Goal: Task Accomplishment & Management: Complete application form

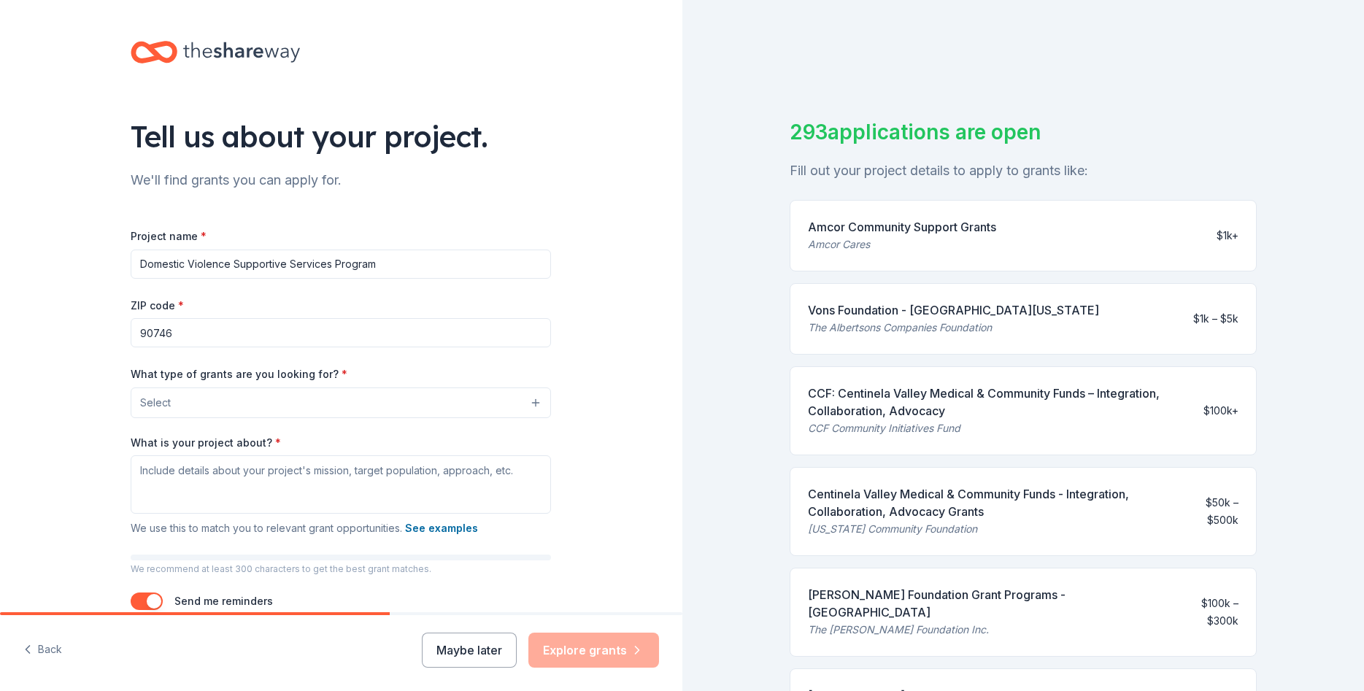
click at [396, 405] on button "Select" at bounding box center [341, 403] width 420 height 31
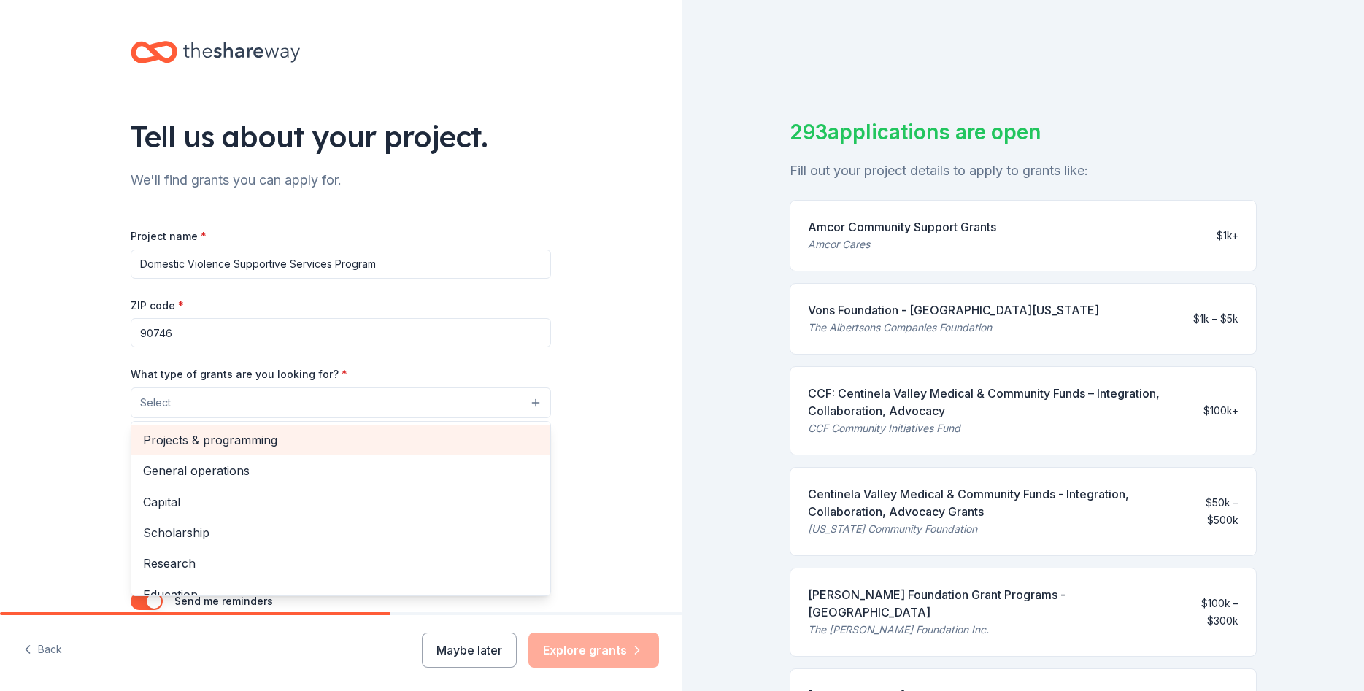
click at [293, 438] on span "Projects & programming" at bounding box center [341, 440] width 396 height 19
click at [218, 447] on span "General operations" at bounding box center [341, 441] width 396 height 19
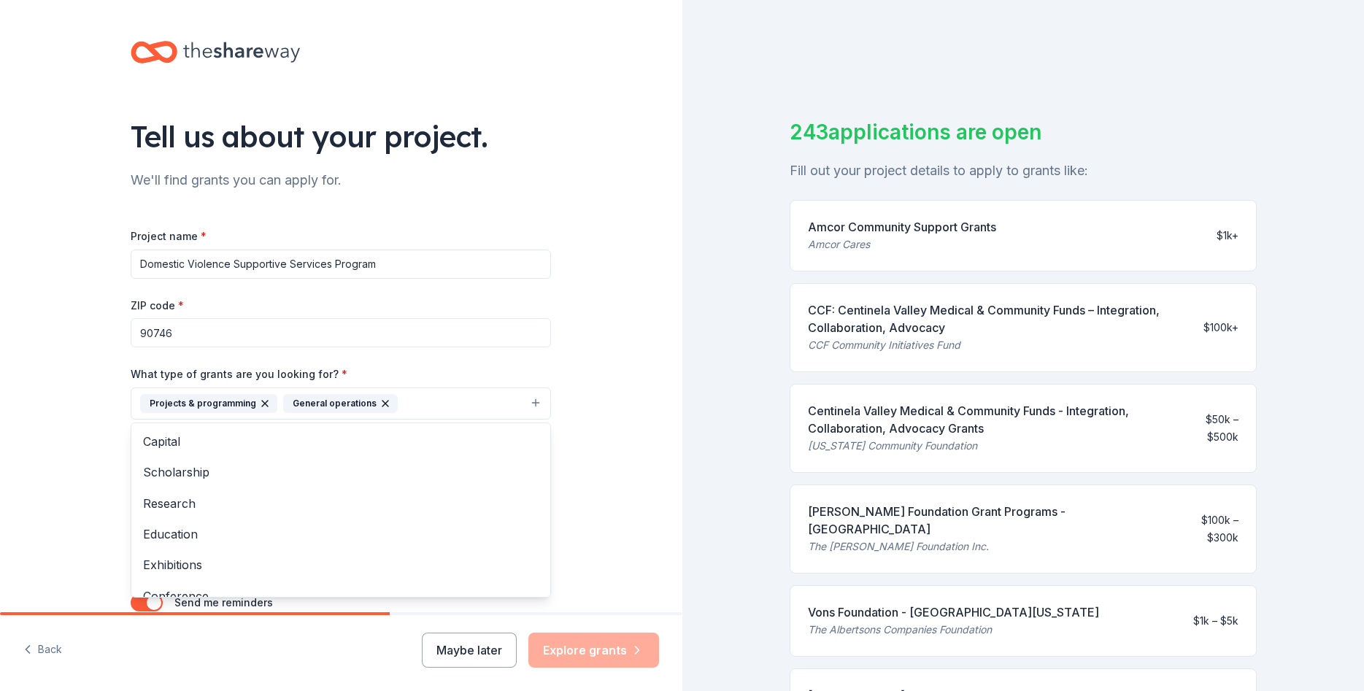
click at [853, 239] on div "Tell us about your project. We'll find grants you can apply for. Project name *…" at bounding box center [682, 345] width 1364 height 691
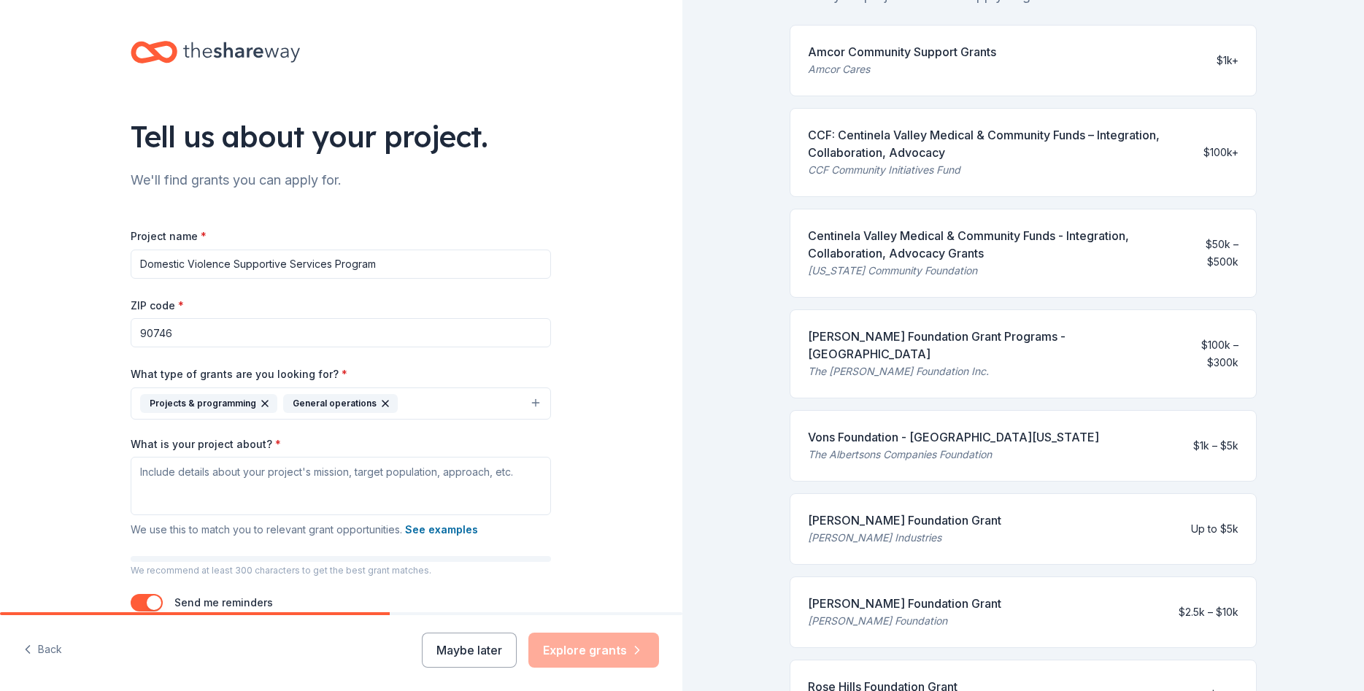
scroll to position [350, 0]
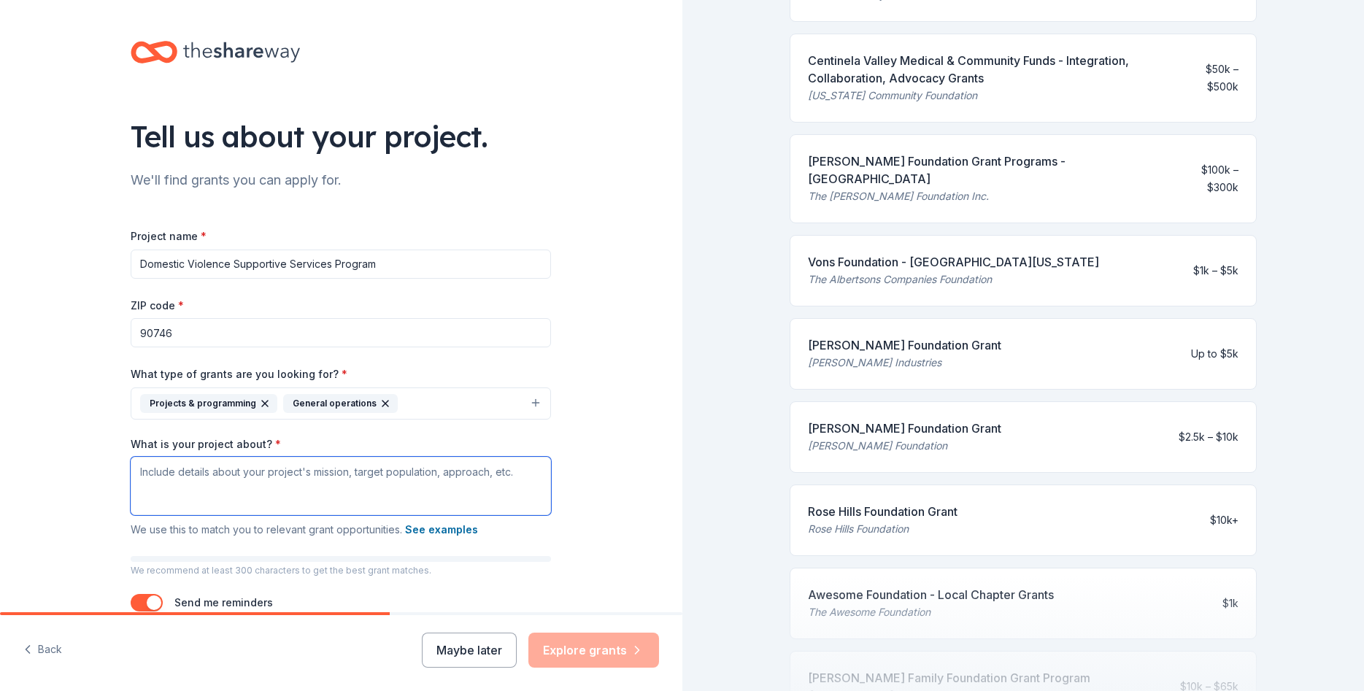
click at [249, 480] on textarea "What is your project about? *" at bounding box center [341, 486] width 420 height 58
click at [452, 472] on textarea "We assist domestic violence survivors and their children in" at bounding box center [341, 486] width 420 height 58
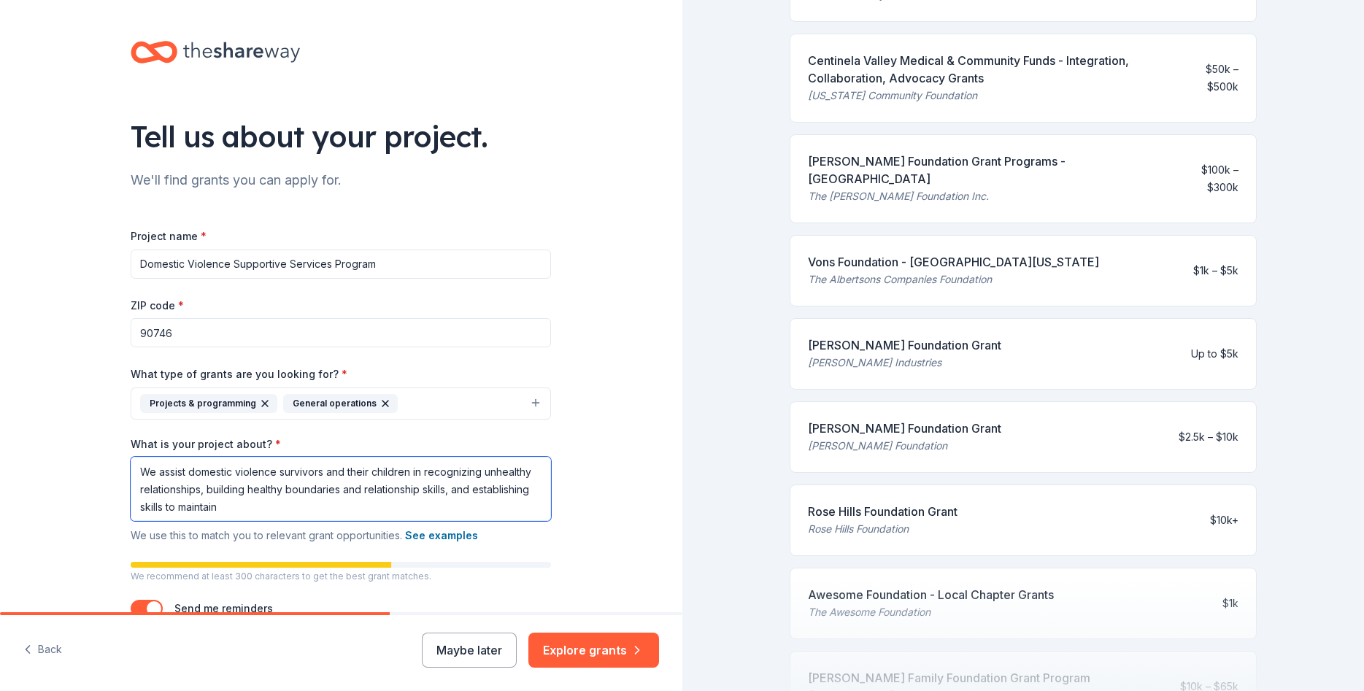
click at [272, 520] on textarea "We assist domestic violence survivors and their children in recognizing unhealt…" at bounding box center [341, 489] width 420 height 64
click at [280, 512] on textarea "We assist domestic violence survivors and their children in recognizing unhealt…" at bounding box center [341, 489] width 420 height 64
click at [337, 488] on textarea "We assist domestic violence survivors and their children in recognizing unhealt…" at bounding box center [341, 489] width 420 height 64
click at [340, 488] on textarea "We assist domestic violence survivors and their children in recognizing unhealt…" at bounding box center [341, 489] width 420 height 64
click at [345, 490] on textarea "We assist domestic violence survivors and their children in recognizing unhealt…" at bounding box center [341, 489] width 420 height 64
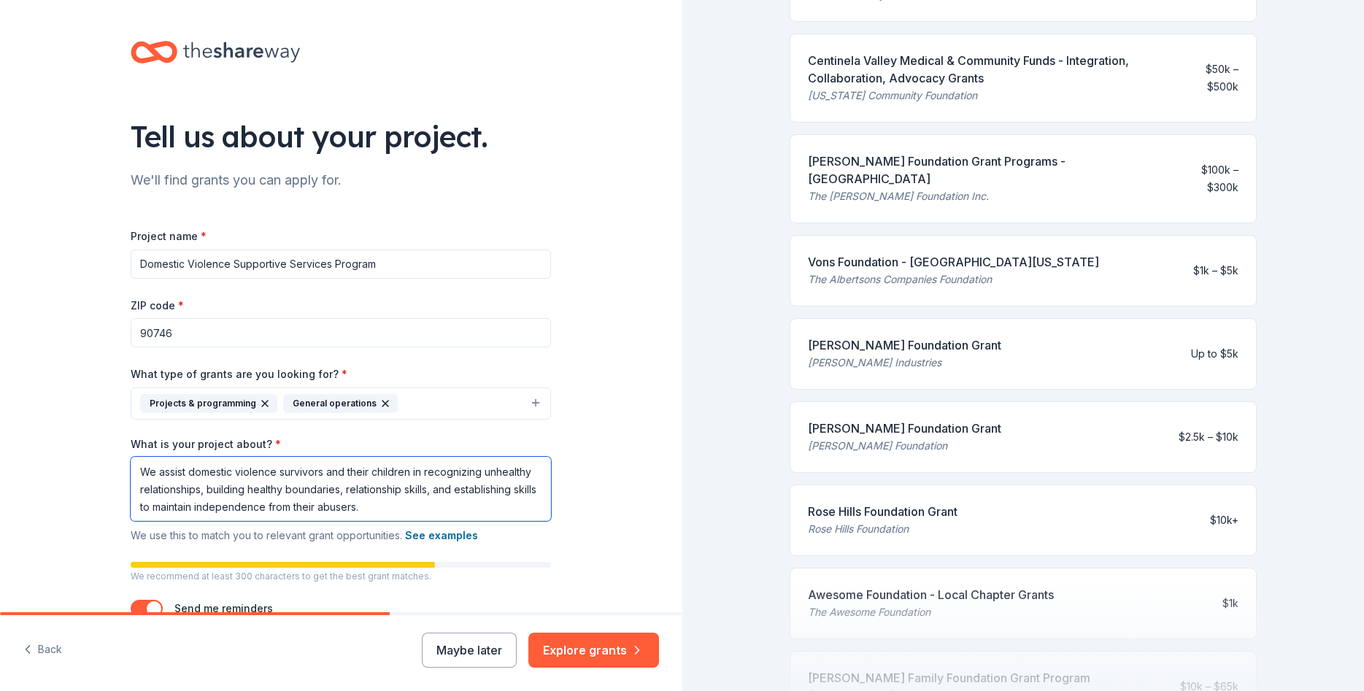
click at [349, 493] on textarea "We assist domestic violence survivors and their children in recognizing unhealt…" at bounding box center [341, 489] width 420 height 64
click at [347, 491] on textarea "We assist domestic violence survivors and their children in recognizing unhealt…" at bounding box center [341, 489] width 420 height 64
click at [477, 489] on textarea "We assist domestic violence survivors and their children in recognizing unhealt…" at bounding box center [341, 489] width 420 height 64
click at [442, 507] on textarea "We assist domestic violence survivors and their children in recognizing unhealt…" at bounding box center [341, 489] width 420 height 64
click at [227, 510] on textarea "We assist domestic violence survivors and their children in recognizing unhealt…" at bounding box center [341, 489] width 420 height 64
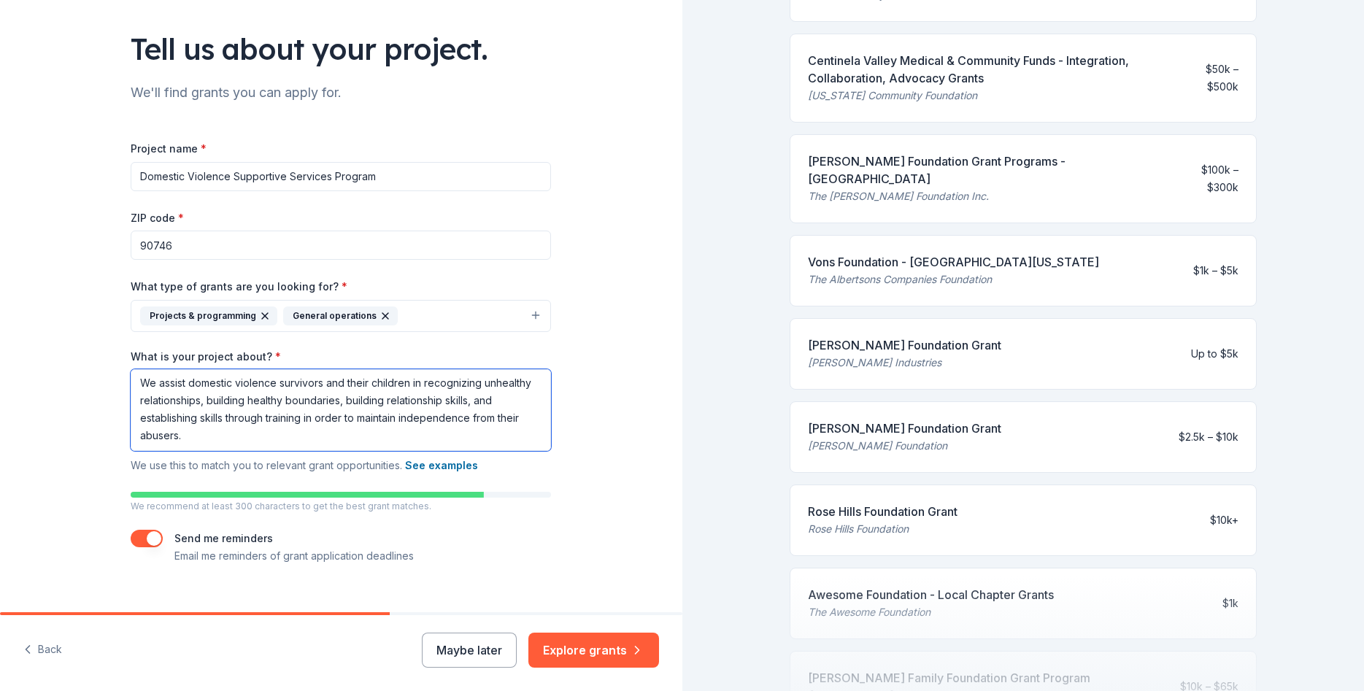
scroll to position [110, 0]
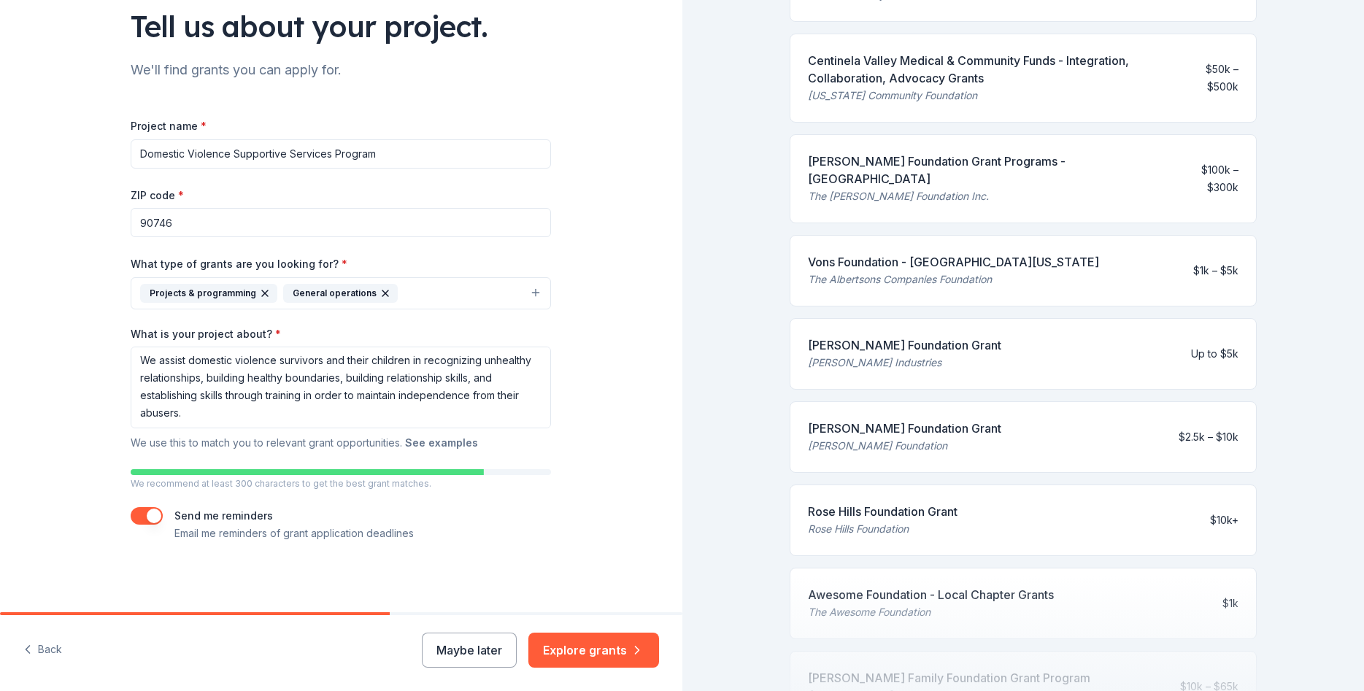
click at [447, 445] on button "See examples" at bounding box center [441, 443] width 73 height 18
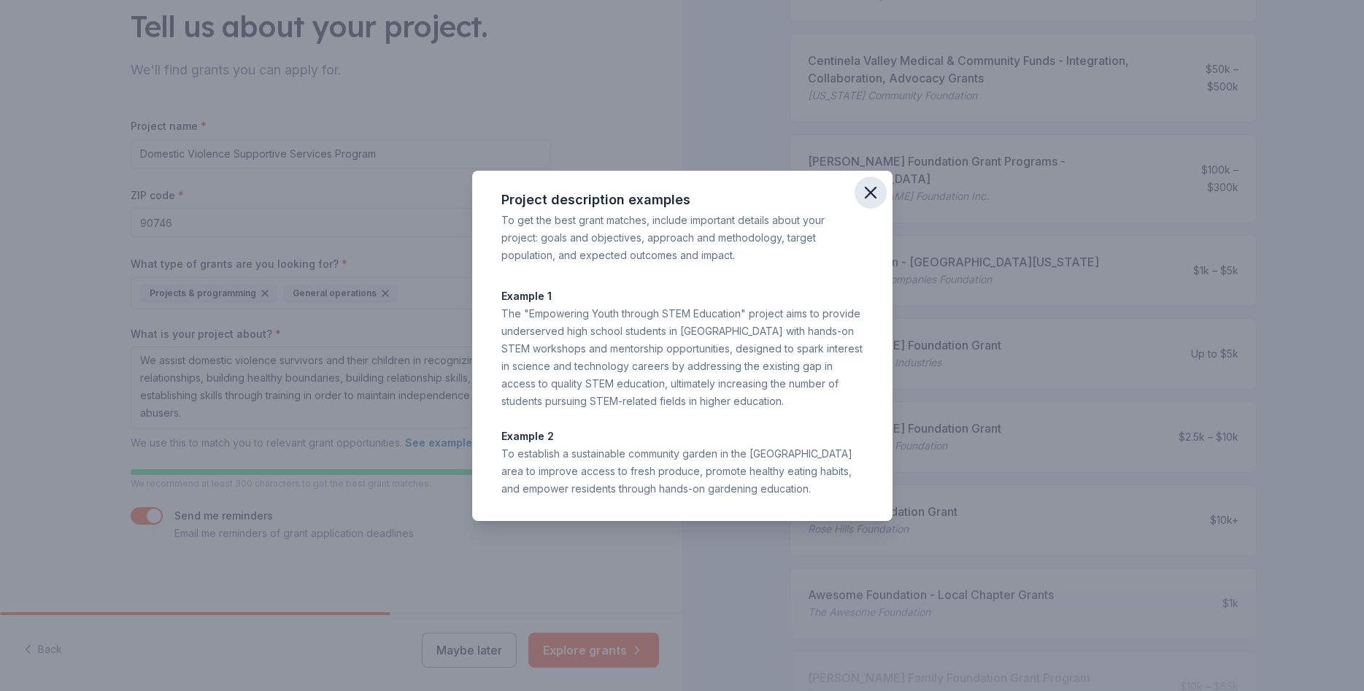
click at [870, 199] on icon "button" at bounding box center [871, 193] width 20 height 20
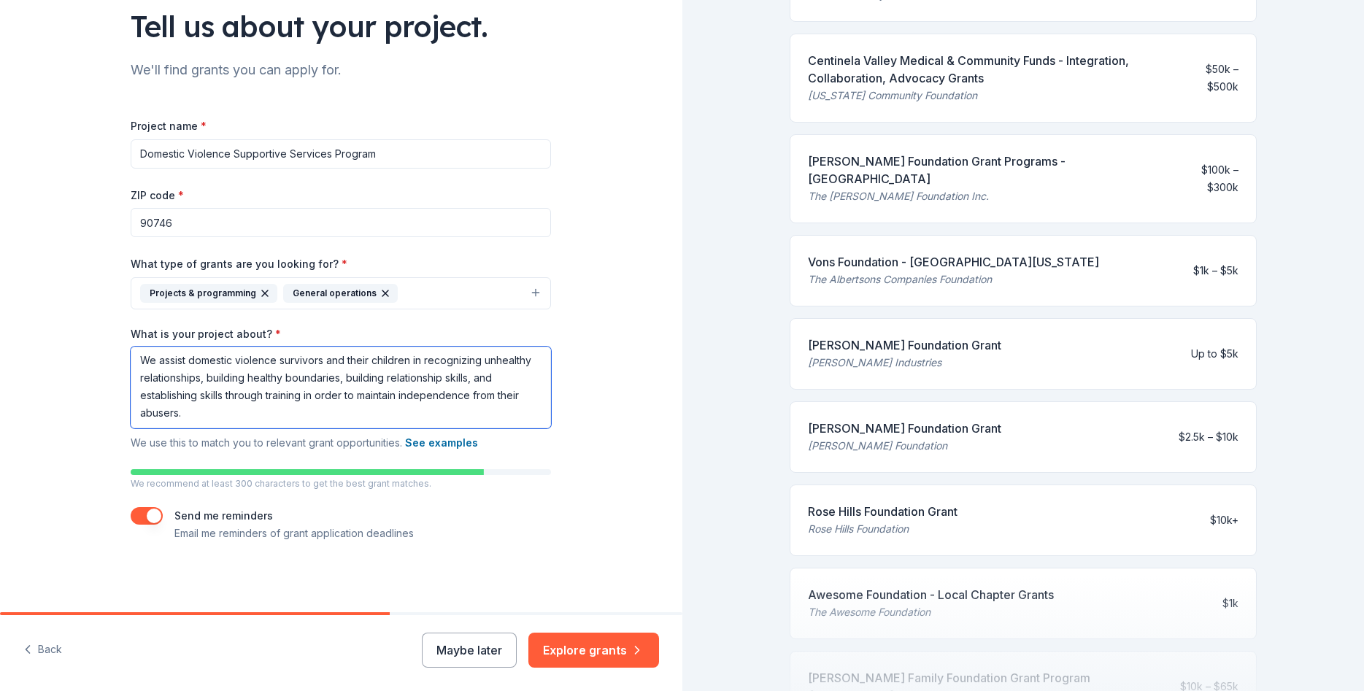
drag, startPoint x: 160, startPoint y: 357, endPoint x: 185, endPoint y: 358, distance: 25.6
click at [185, 358] on textarea "We assist domestic violence survivors and their children in recognizing unhealt…" at bounding box center [341, 388] width 420 height 82
click at [219, 392] on textarea "We assist domestic violence survivors and their children in recognizing unhealt…" at bounding box center [341, 388] width 420 height 82
click at [139, 393] on textarea "We assist domestic violence survivors and their children in recognizing unhealt…" at bounding box center [341, 388] width 420 height 82
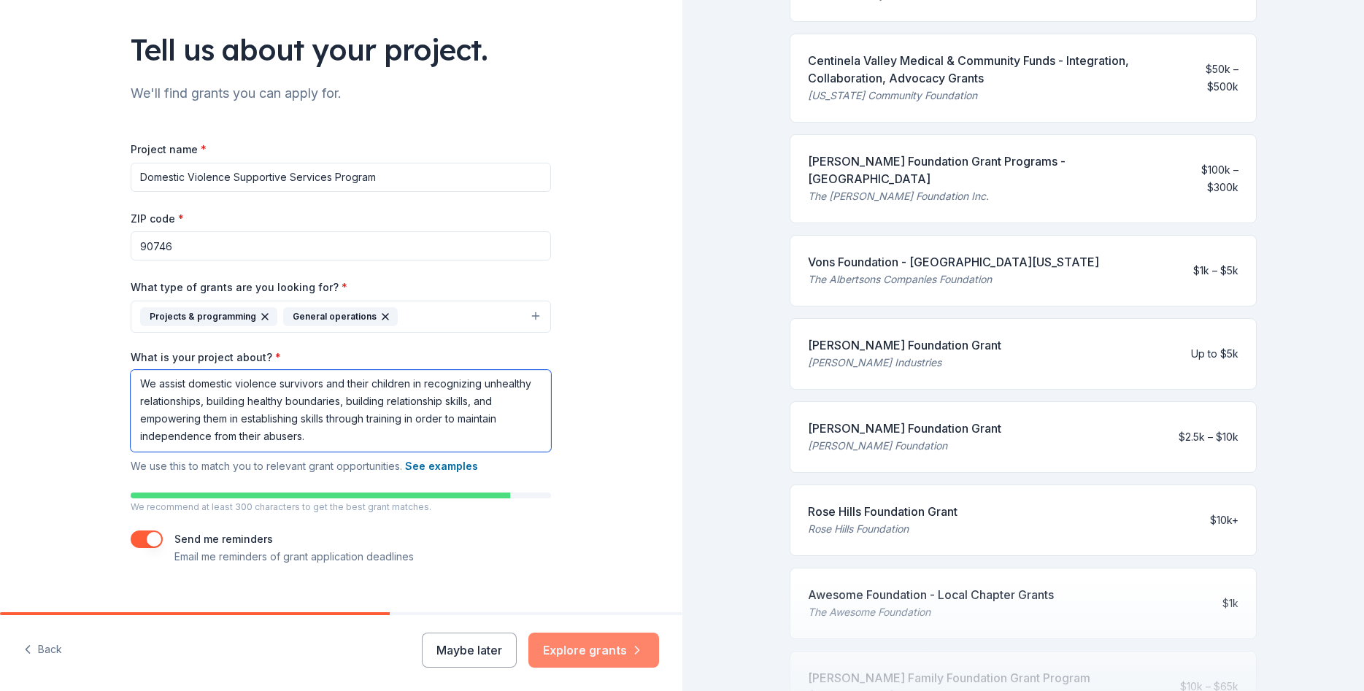
type textarea "We assist domestic violence survivors and their children in recognizing unhealt…"
click at [583, 654] on button "Explore grants" at bounding box center [594, 650] width 131 height 35
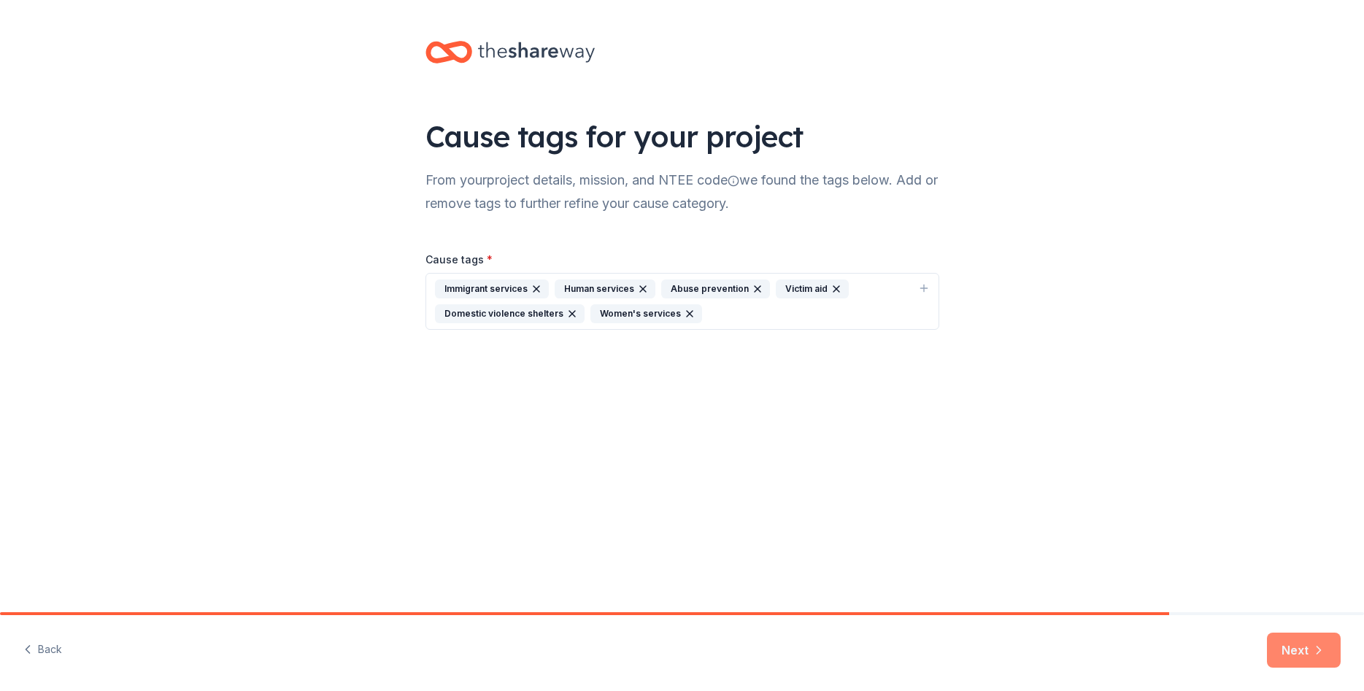
click at [1297, 649] on button "Next" at bounding box center [1304, 650] width 74 height 35
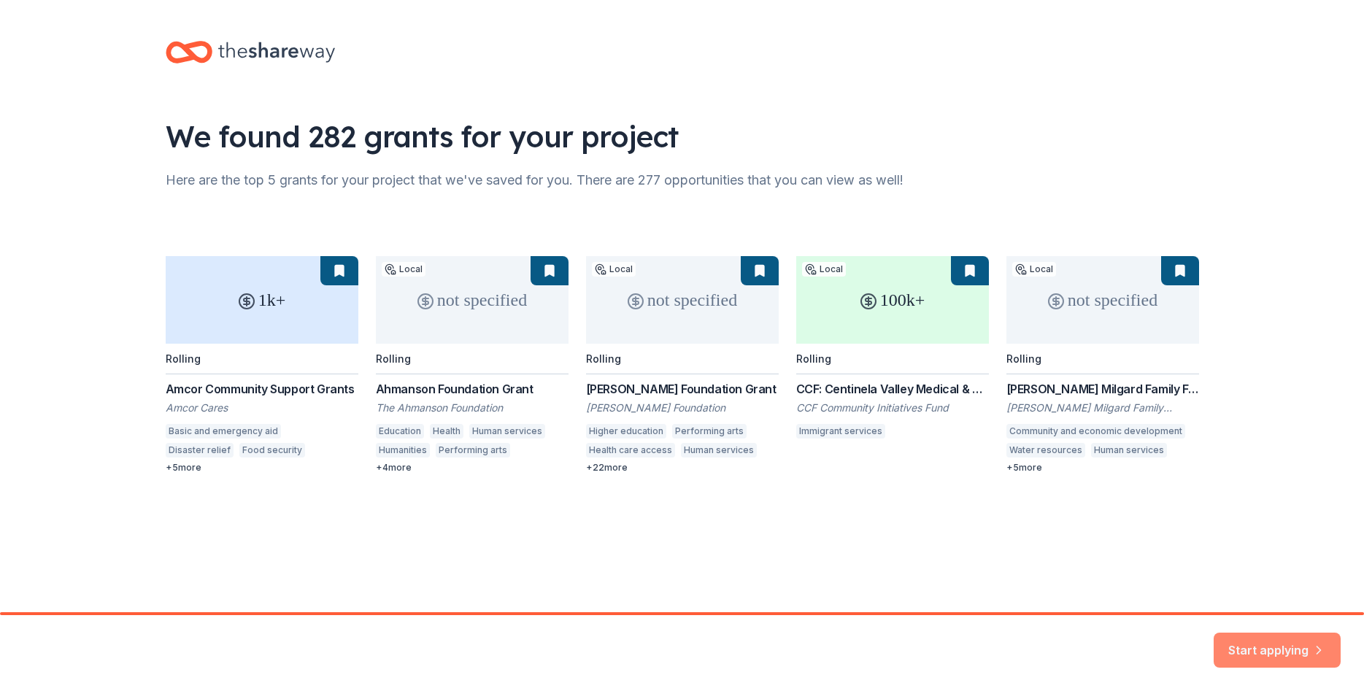
click at [1270, 648] on button "Start applying" at bounding box center [1277, 641] width 127 height 35
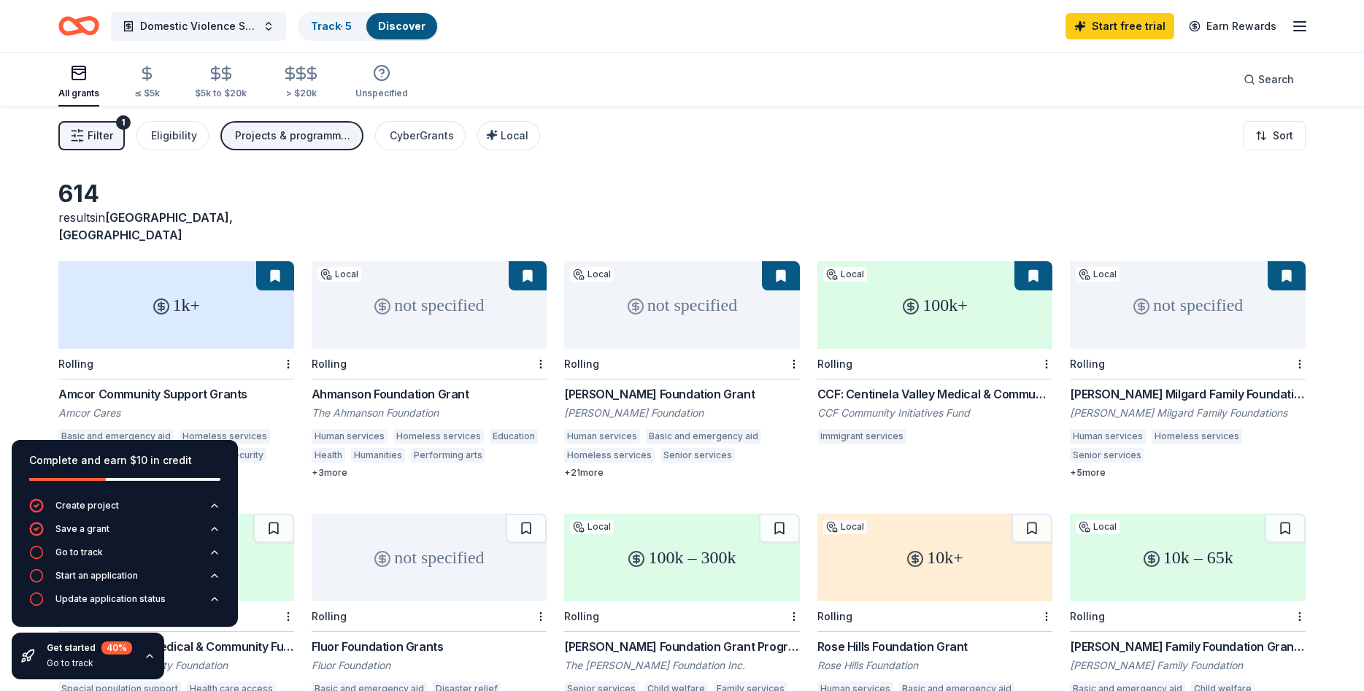
scroll to position [74, 0]
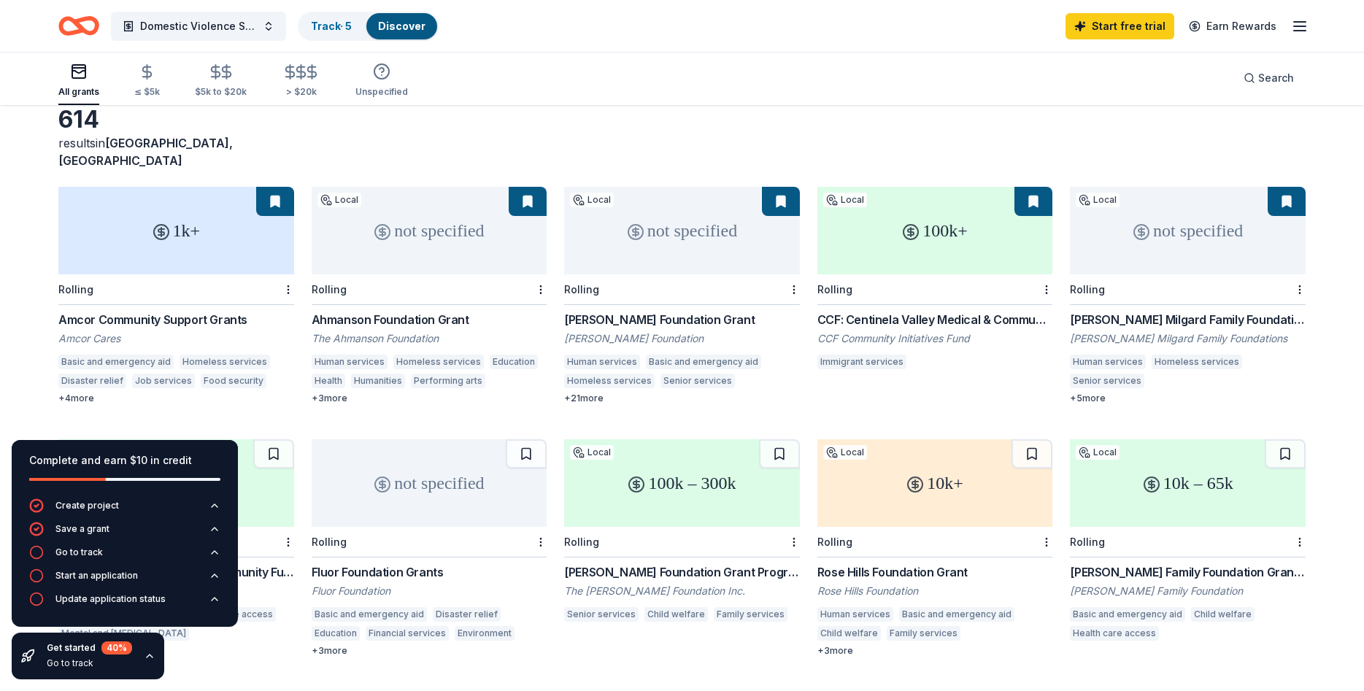
click at [612, 311] on div "Ralph M. Parsons Foundation Grant" at bounding box center [682, 320] width 236 height 18
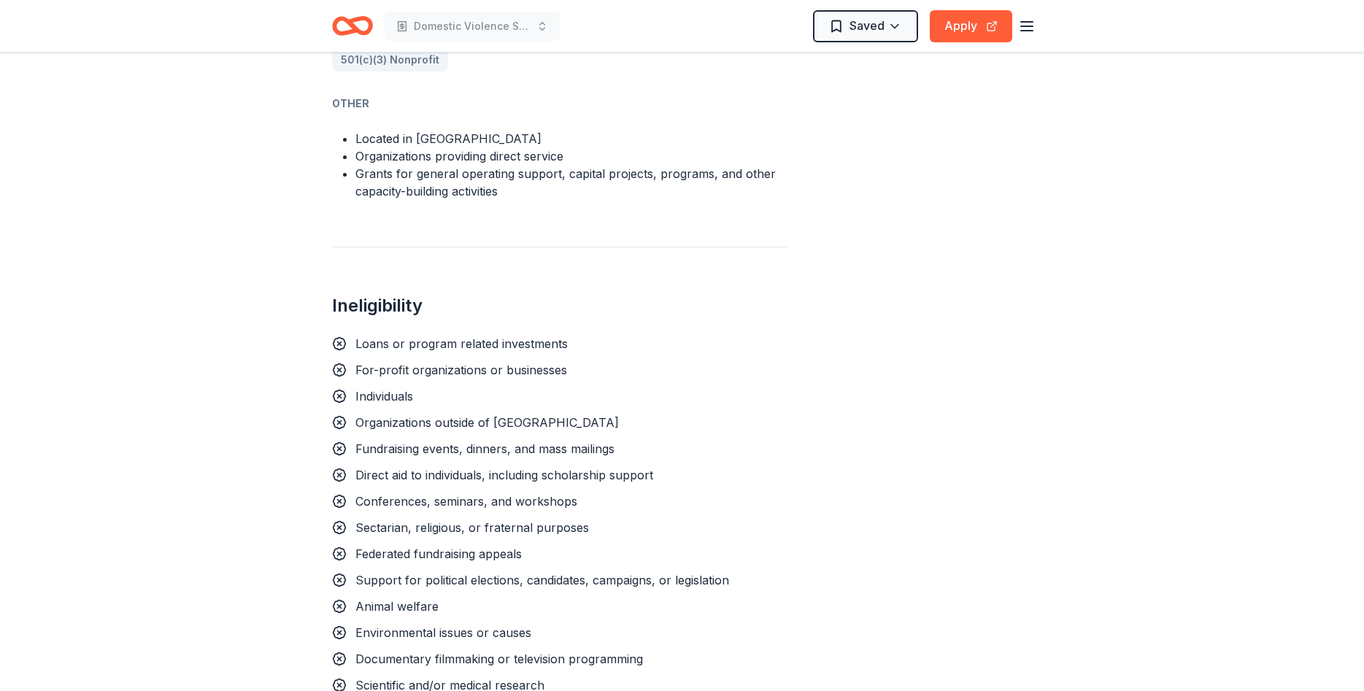
scroll to position [1191, 0]
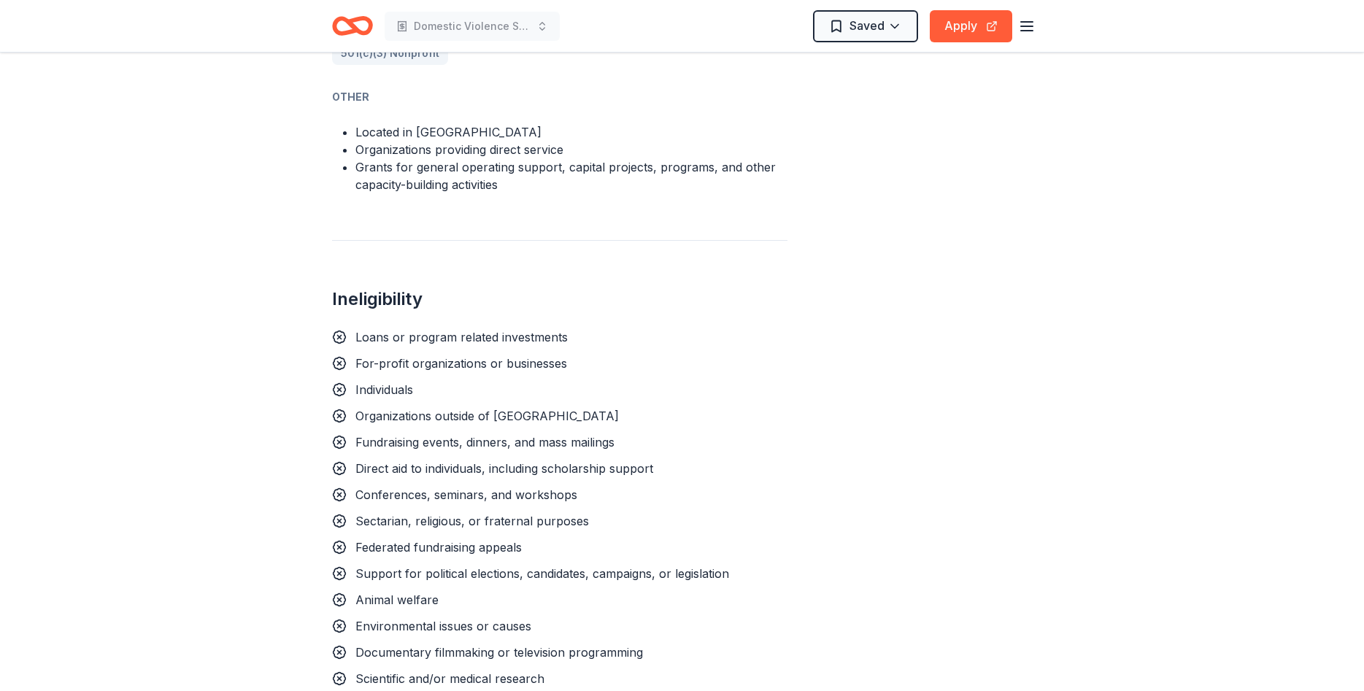
drag, startPoint x: 889, startPoint y: 211, endPoint x: 885, endPoint y: 226, distance: 15.2
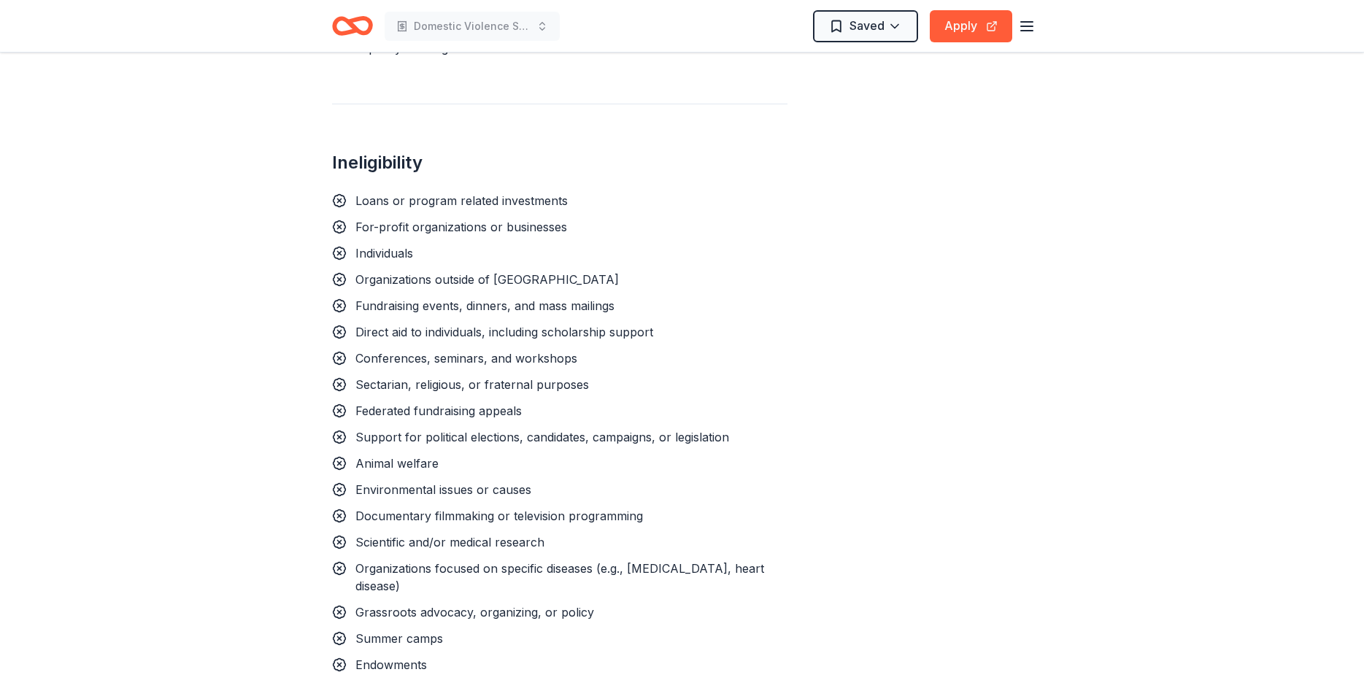
scroll to position [1339, 0]
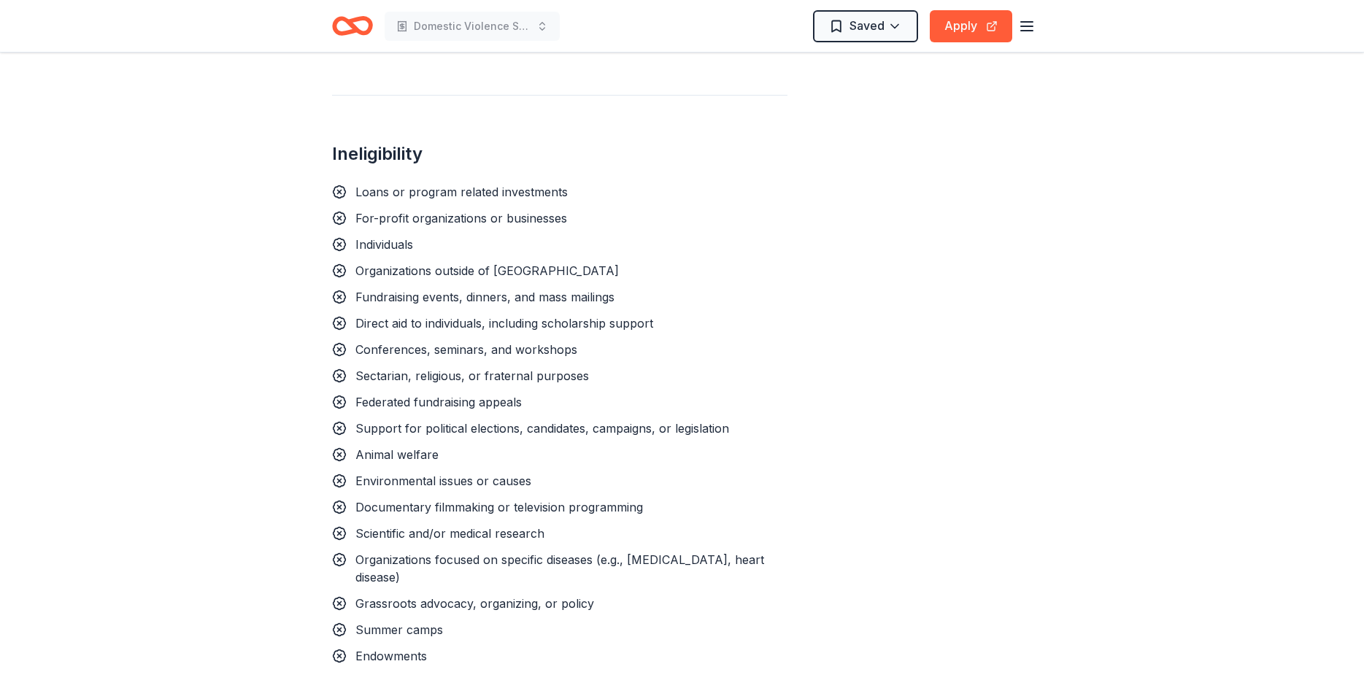
drag, startPoint x: 892, startPoint y: 158, endPoint x: 888, endPoint y: 185, distance: 26.6
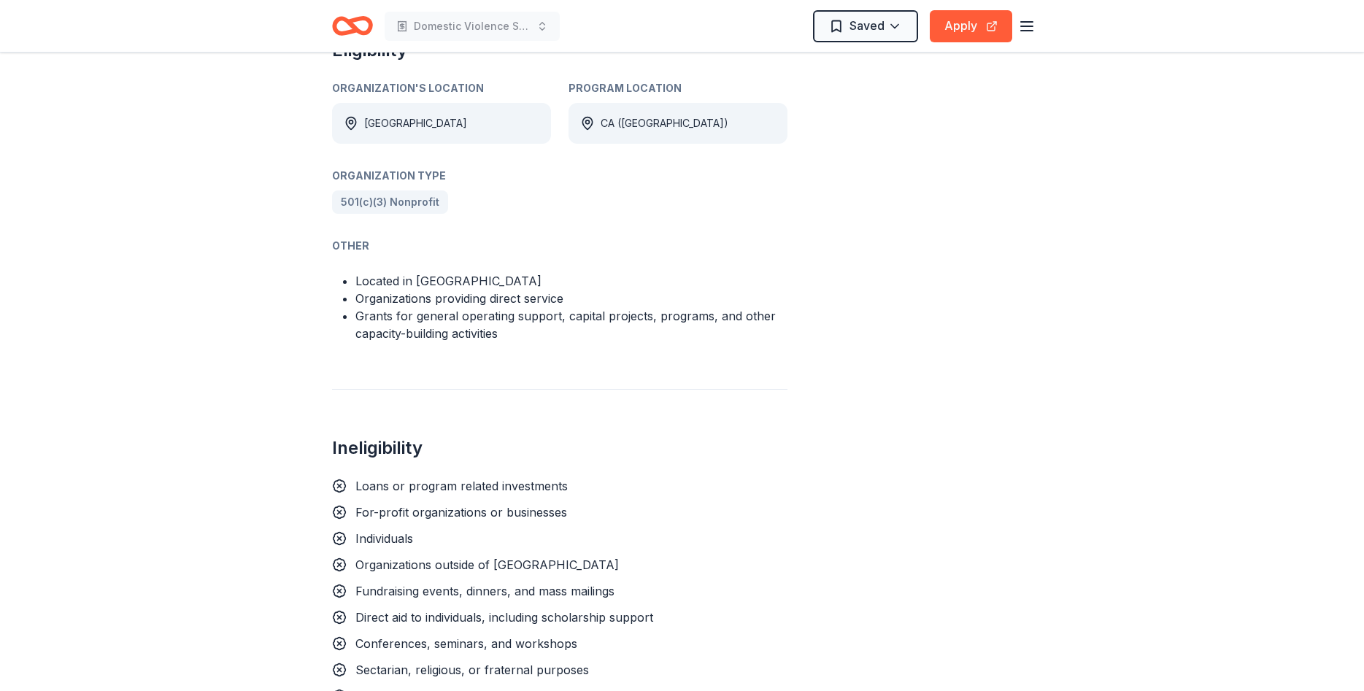
scroll to position [892, 0]
